Goal: Transaction & Acquisition: Register for event/course

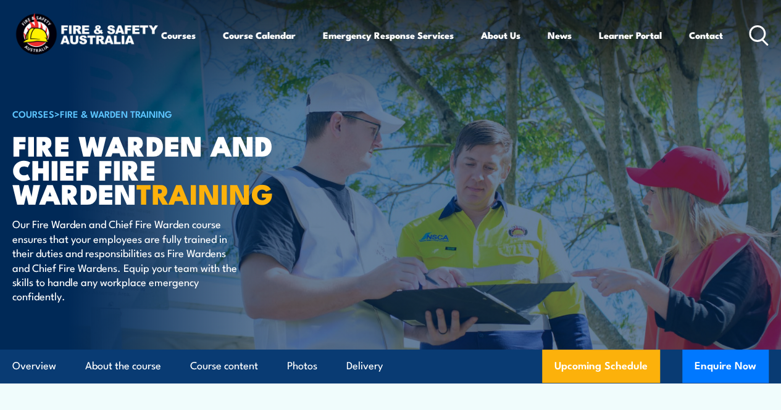
click at [749, 46] on icon at bounding box center [759, 35] width 20 height 20
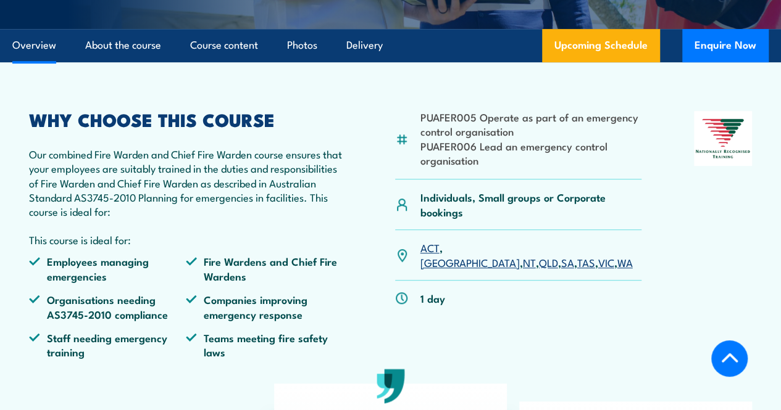
scroll to position [359, 0]
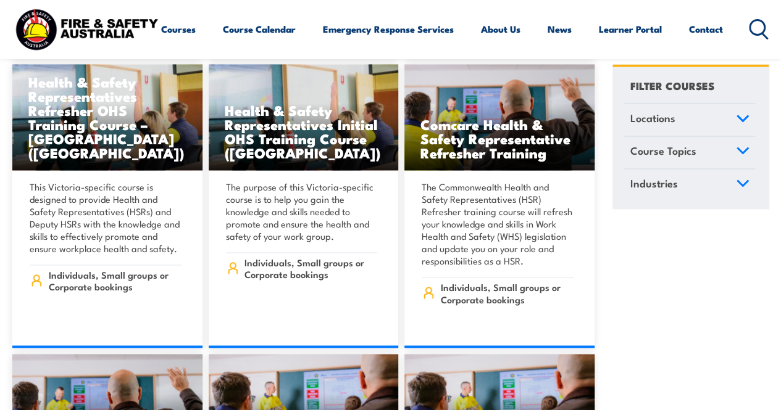
scroll to position [5561, 0]
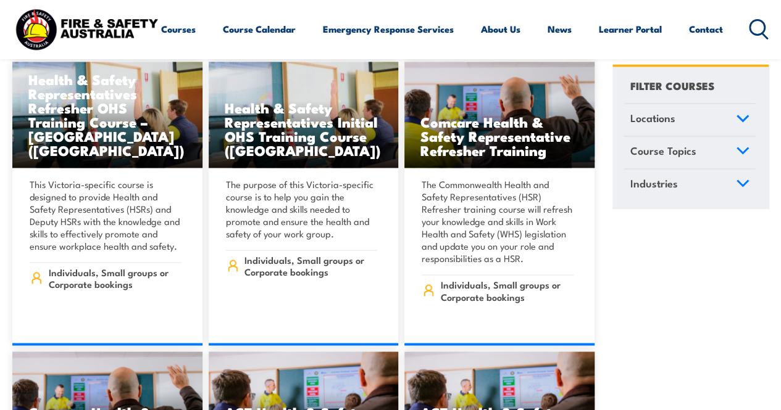
click at [749, 39] on icon at bounding box center [759, 29] width 20 height 20
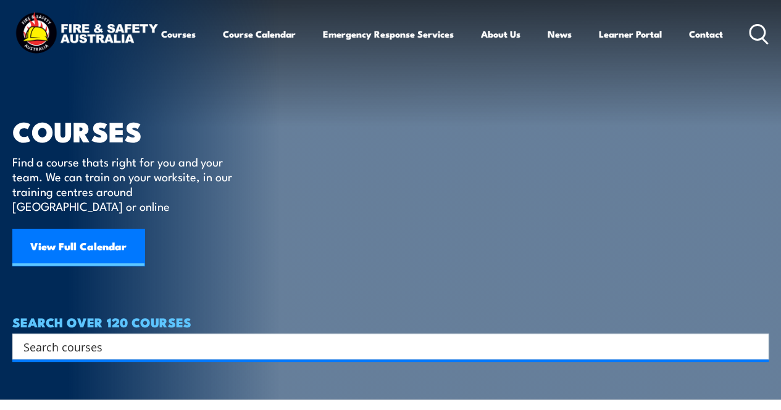
click at [266, 338] on input "Search input" at bounding box center [382, 347] width 718 height 19
type input "fire warden"
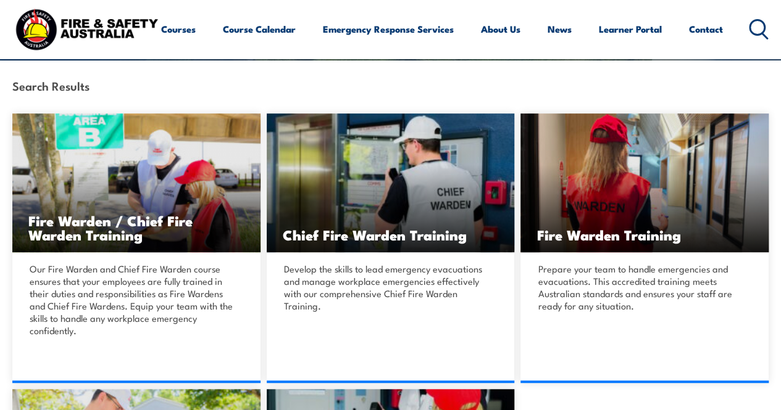
scroll to position [257, 0]
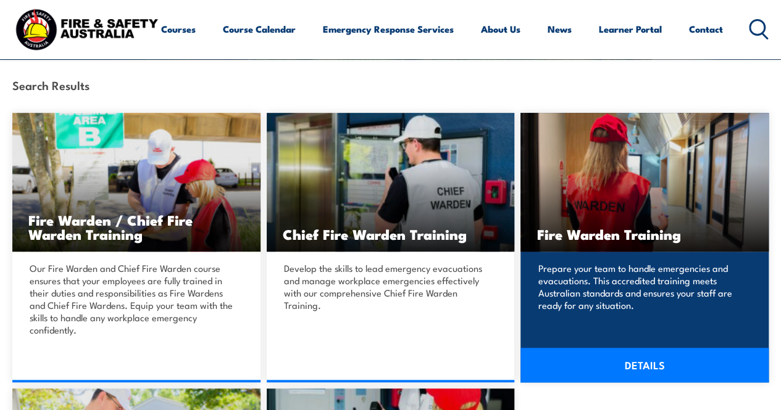
click at [631, 247] on img at bounding box center [644, 182] width 248 height 139
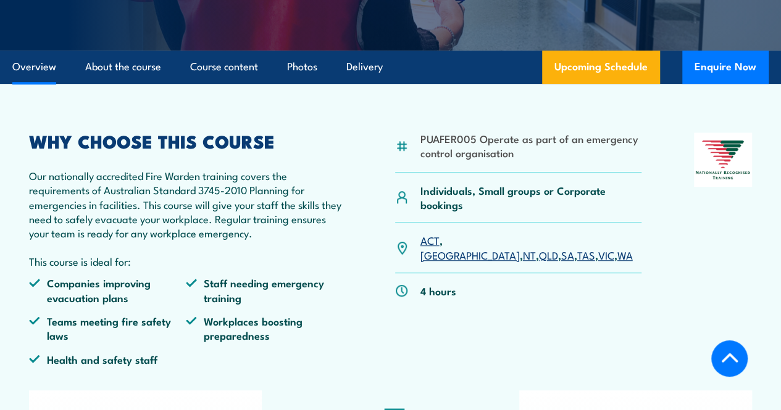
scroll to position [266, 0]
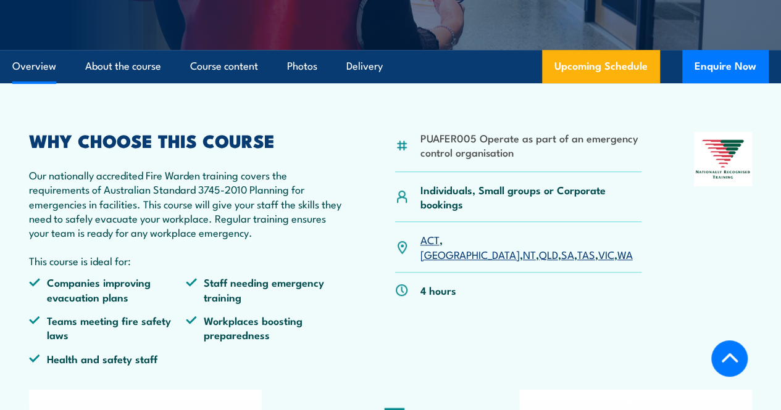
click at [577, 262] on link "TAS" at bounding box center [586, 254] width 18 height 15
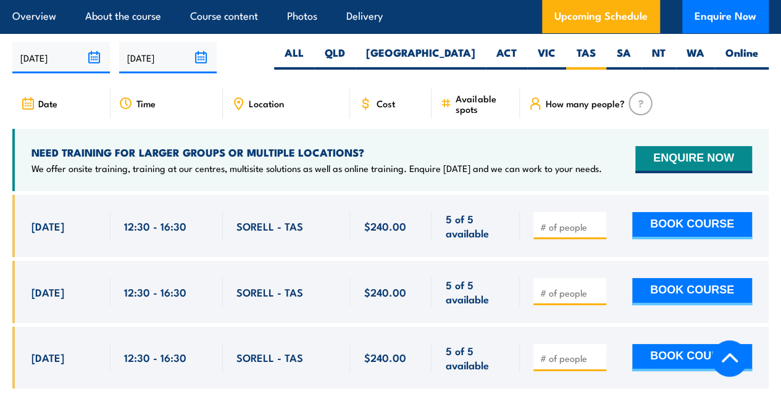
scroll to position [2181, 0]
